Goal: Information Seeking & Learning: Learn about a topic

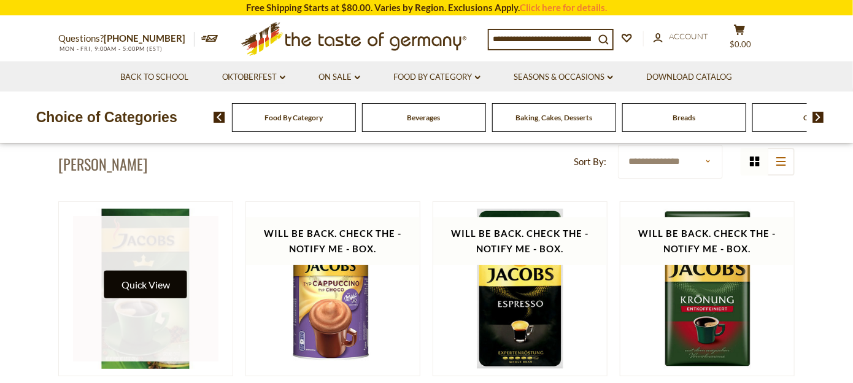
click at [157, 283] on button "Quick View" at bounding box center [145, 284] width 83 height 28
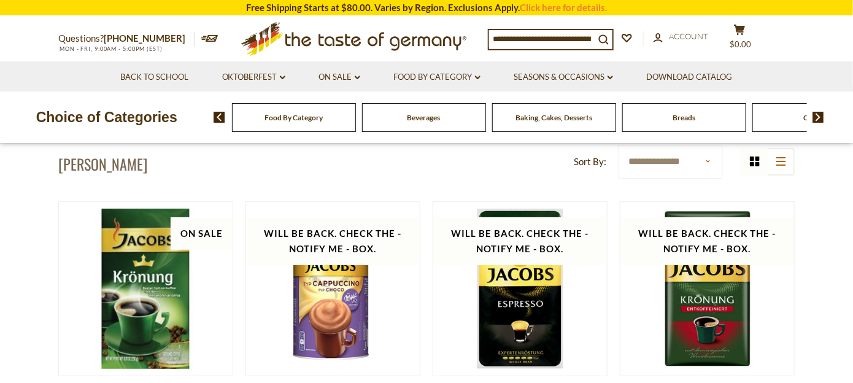
scroll to position [123, 0]
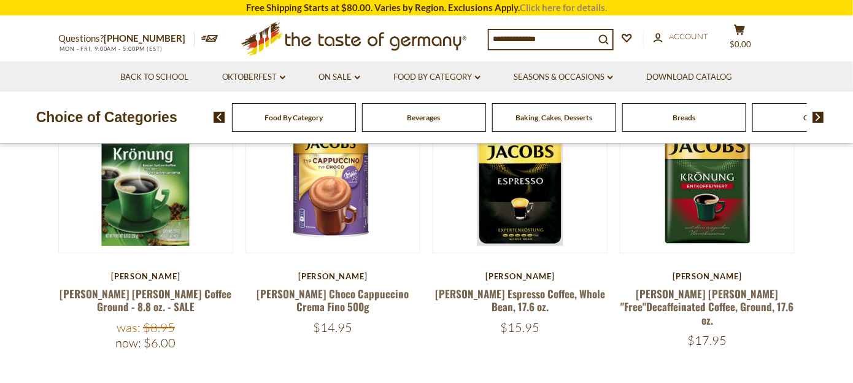
click at [559, 5] on link "Click here for details." at bounding box center [563, 7] width 87 height 11
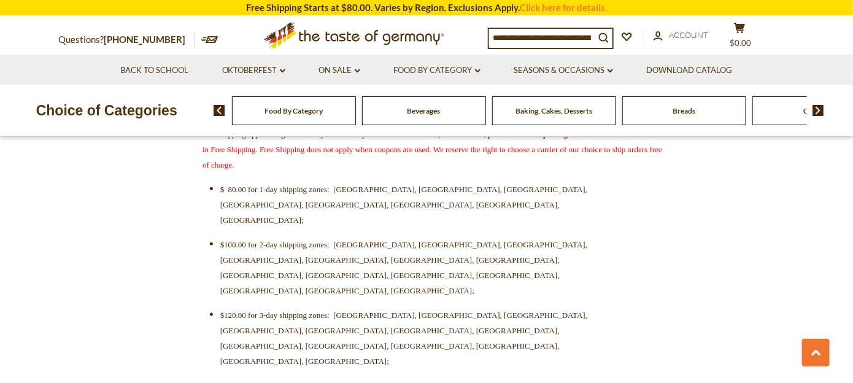
scroll to position [491, 0]
